Goal: Find specific page/section: Find specific page/section

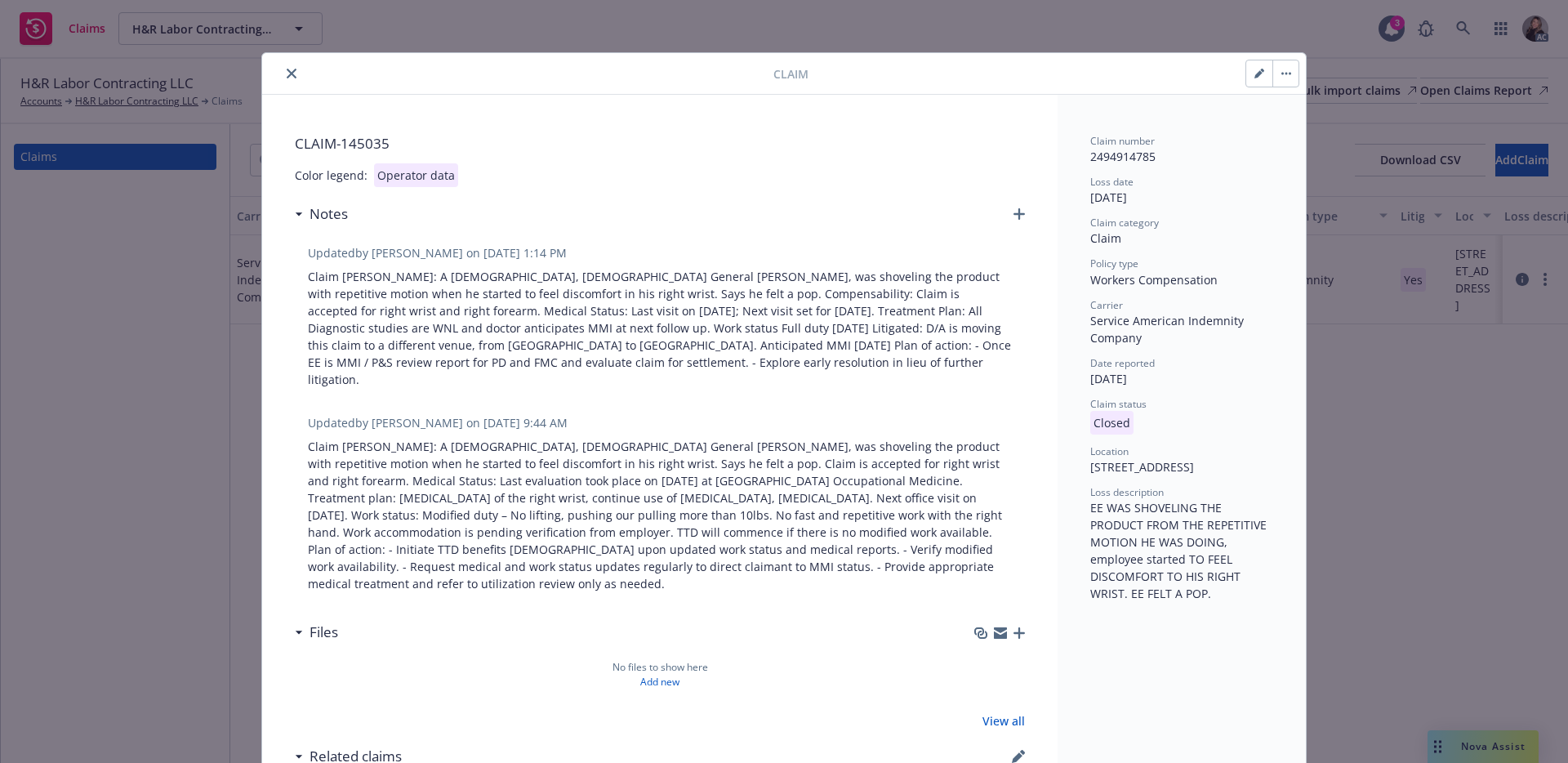
click at [293, 71] on button "close" at bounding box center [292, 74] width 19 height 19
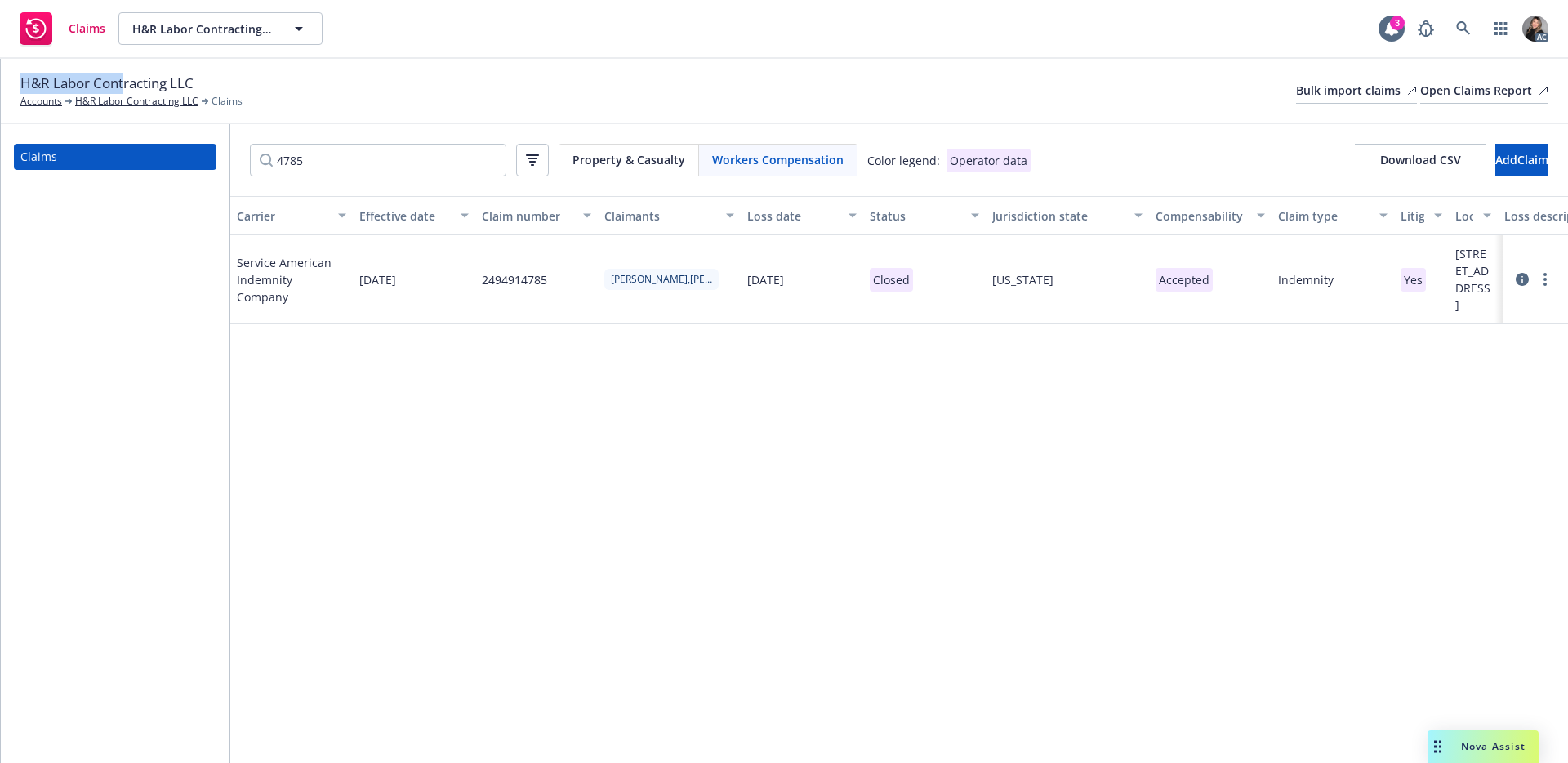
drag, startPoint x: 35, startPoint y: 81, endPoint x: 125, endPoint y: 87, distance: 90.2
click at [125, 87] on div "H&R Labor Contracting LLC Accounts H&R Labor Contracting LLC Claims Bulk import…" at bounding box center [784, 91] width 1567 height 66
copy span "H&R Labor Cont"
